Goal: Check status: Check status

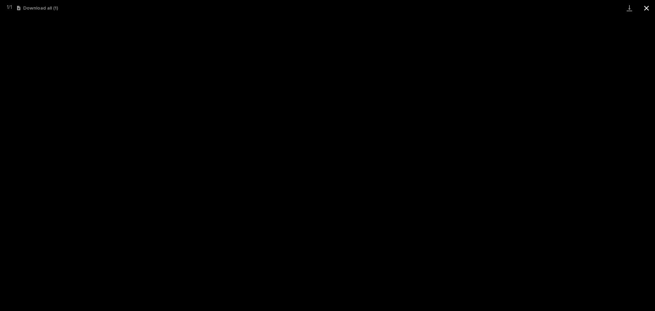
scroll to position [50, 0]
click at [648, 8] on button "Close gallery" at bounding box center [646, 8] width 17 height 16
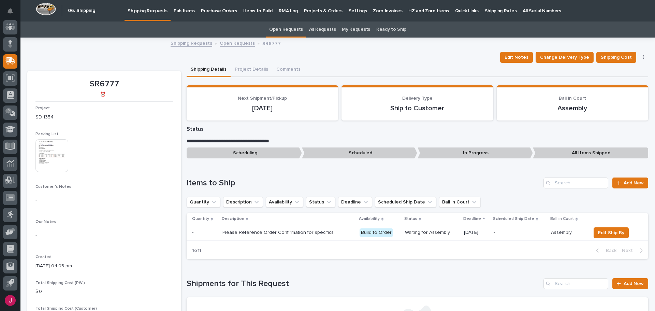
scroll to position [0, 0]
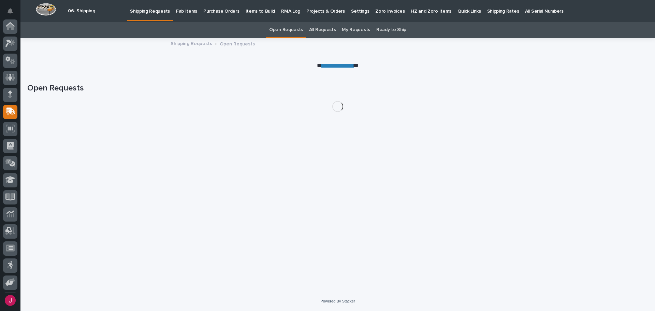
scroll to position [50, 0]
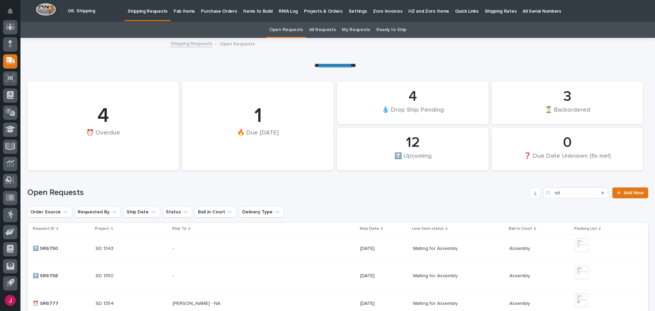
click at [175, 12] on p "Fab Items" at bounding box center [184, 7] width 21 height 14
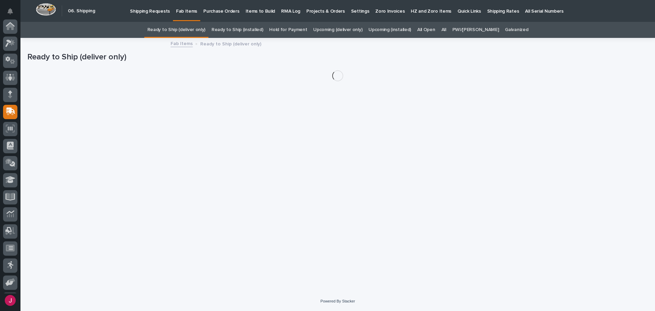
scroll to position [50, 0]
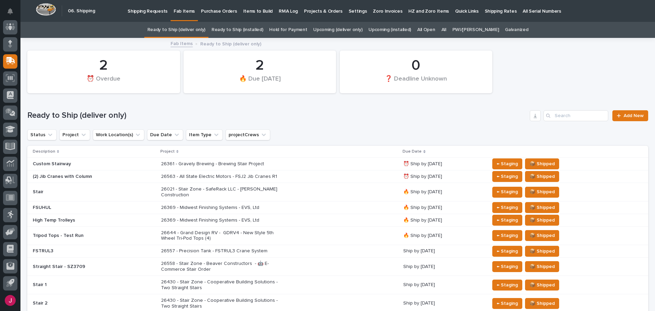
click at [253, 29] on link "Ready to Ship (installed)" at bounding box center [238, 30] width 52 height 16
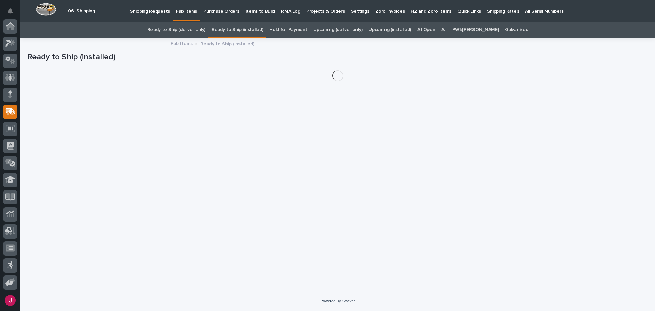
scroll to position [50, 0]
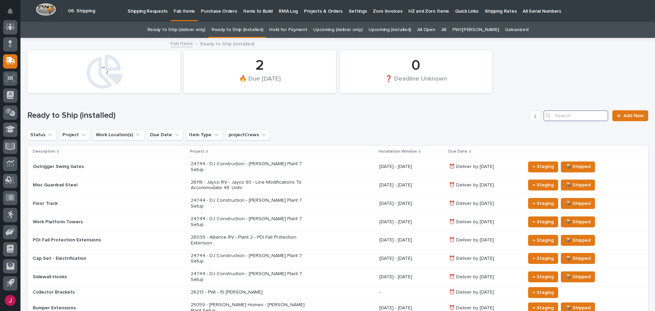
click at [557, 117] on input "Search" at bounding box center [576, 115] width 65 height 11
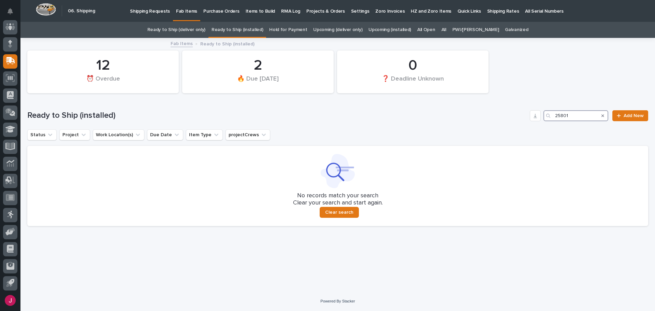
type input "25801"
click at [446, 28] on link "All" at bounding box center [444, 30] width 5 height 16
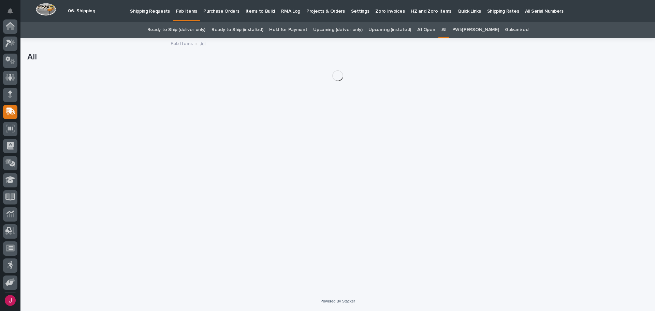
scroll to position [50, 0]
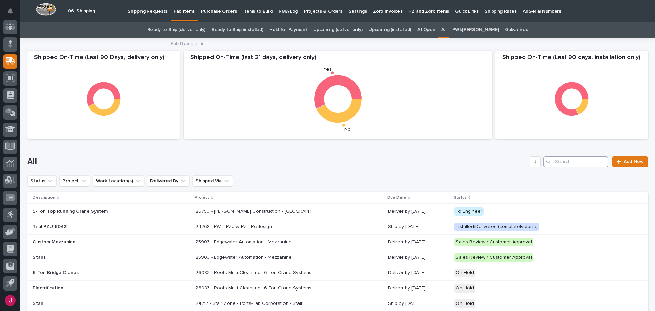
click at [552, 162] on input "Search" at bounding box center [576, 161] width 65 height 11
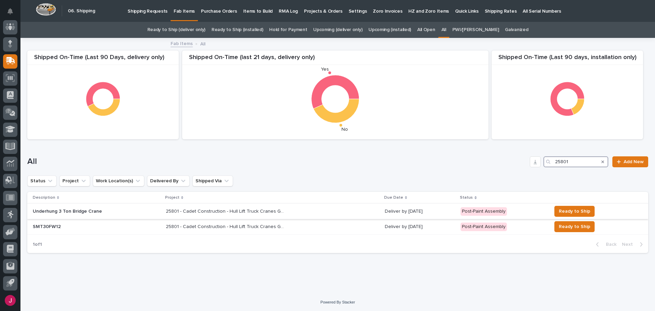
type input "25801"
click at [210, 209] on p "25801 - Cadet Construction - Hull Lift Truck Cranes Goshen" at bounding box center [226, 210] width 121 height 7
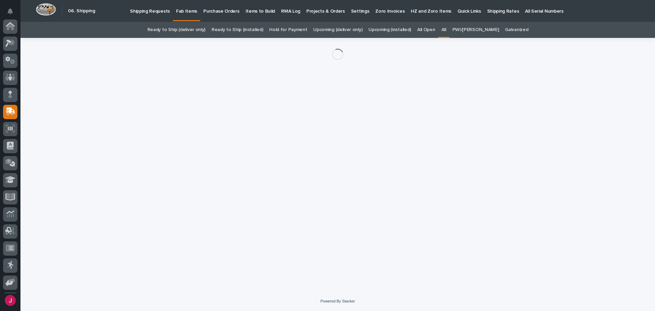
scroll to position [50, 0]
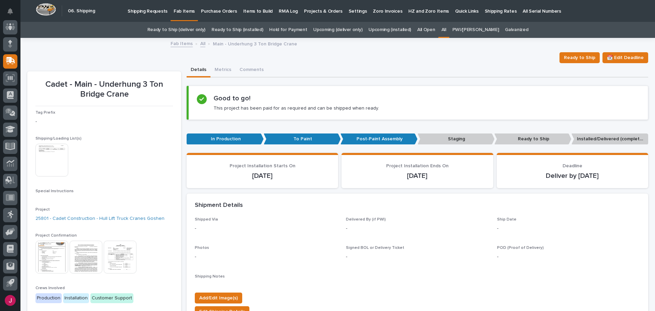
click at [57, 161] on img at bounding box center [51, 160] width 33 height 33
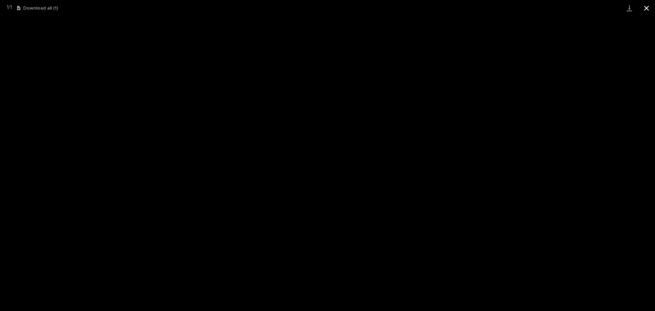
click at [647, 6] on button "Close gallery" at bounding box center [646, 8] width 17 height 16
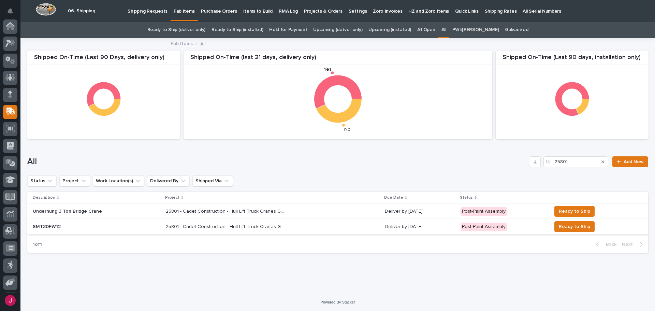
scroll to position [50, 0]
click at [192, 225] on p "25801 - Cadet Construction - Hull Lift Truck Cranes Goshen" at bounding box center [226, 225] width 121 height 7
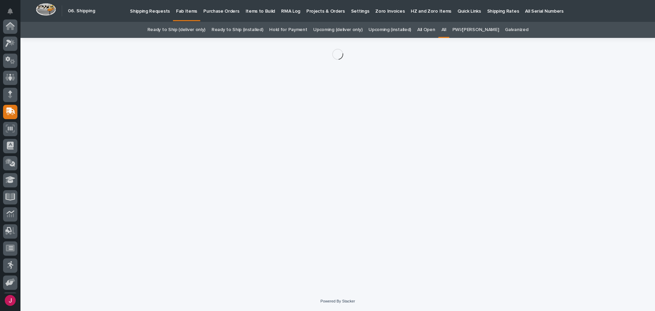
scroll to position [50, 0]
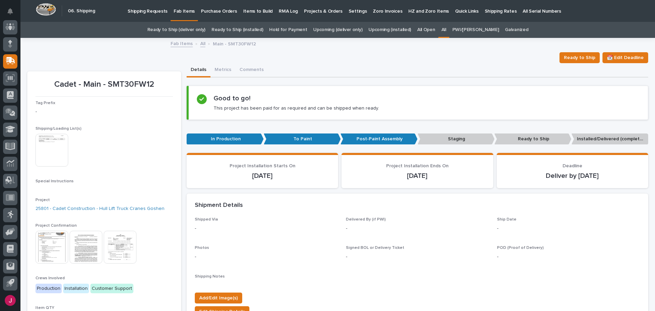
click at [57, 156] on img at bounding box center [51, 150] width 33 height 33
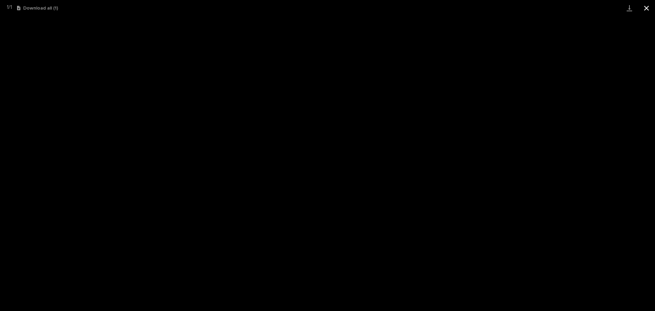
click at [645, 7] on button "Close gallery" at bounding box center [646, 8] width 17 height 16
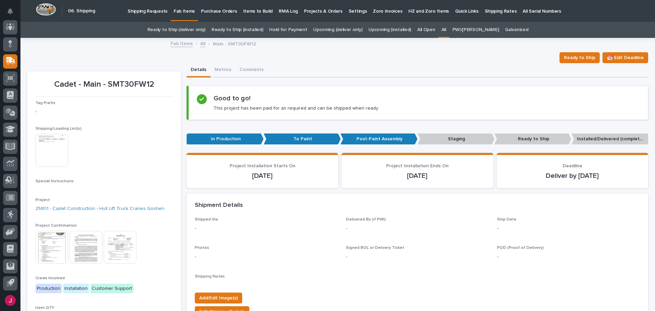
click at [113, 244] on img at bounding box center [120, 247] width 33 height 33
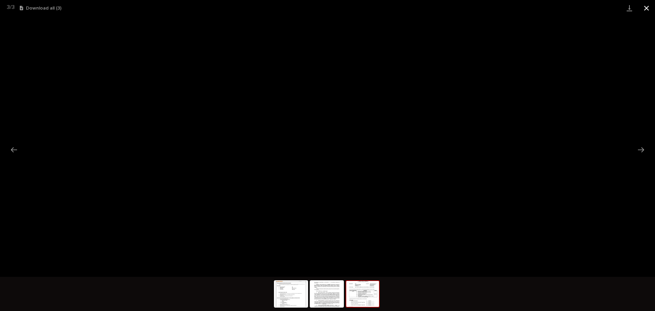
click at [649, 7] on button "Close gallery" at bounding box center [646, 8] width 17 height 16
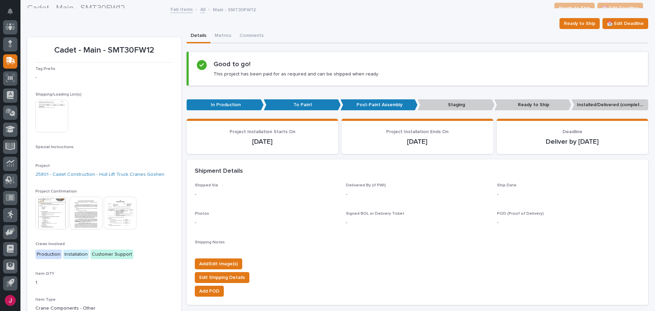
scroll to position [0, 0]
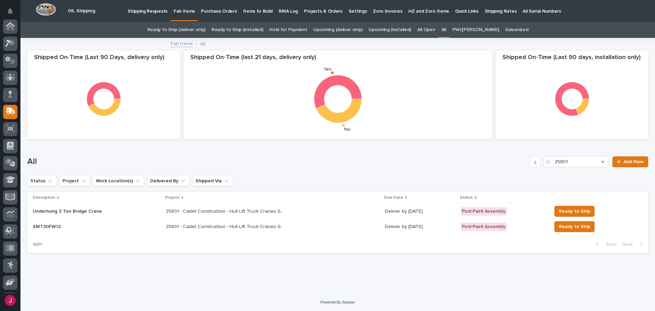
scroll to position [50, 0]
